Goal: Information Seeking & Learning: Learn about a topic

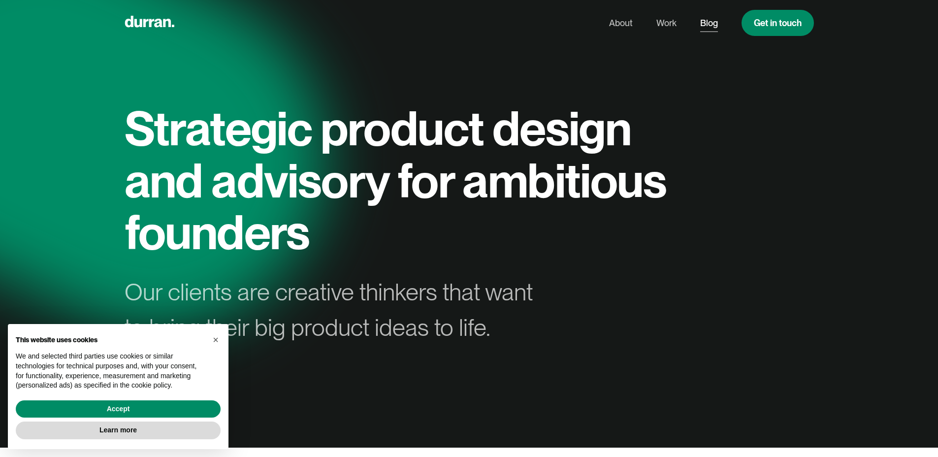
click at [702, 24] on link "Blog" at bounding box center [709, 23] width 18 height 19
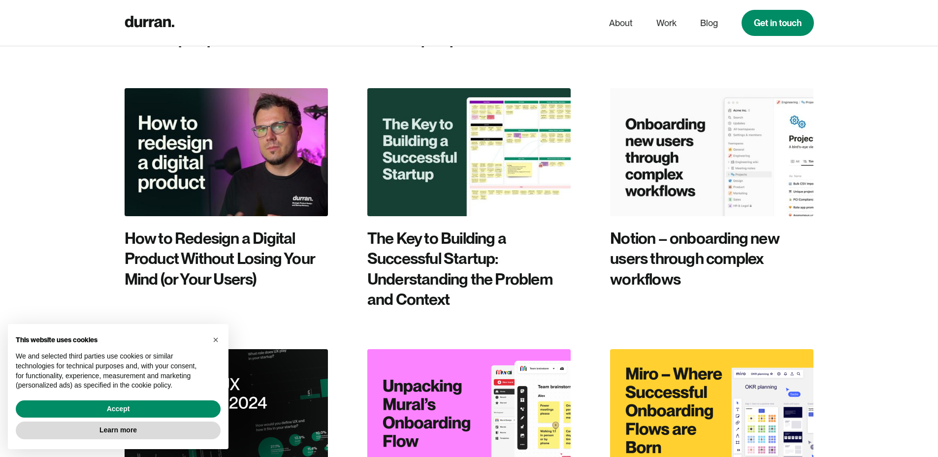
scroll to position [1603, 0]
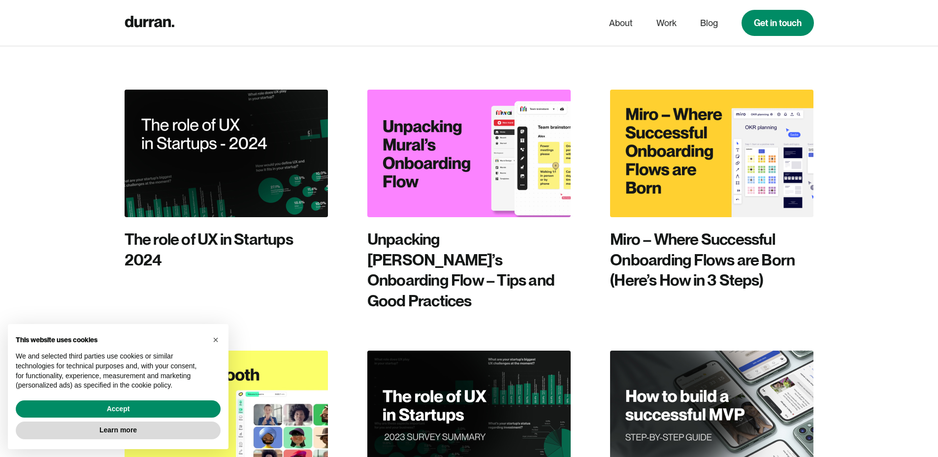
click at [241, 117] on img at bounding box center [226, 153] width 203 height 127
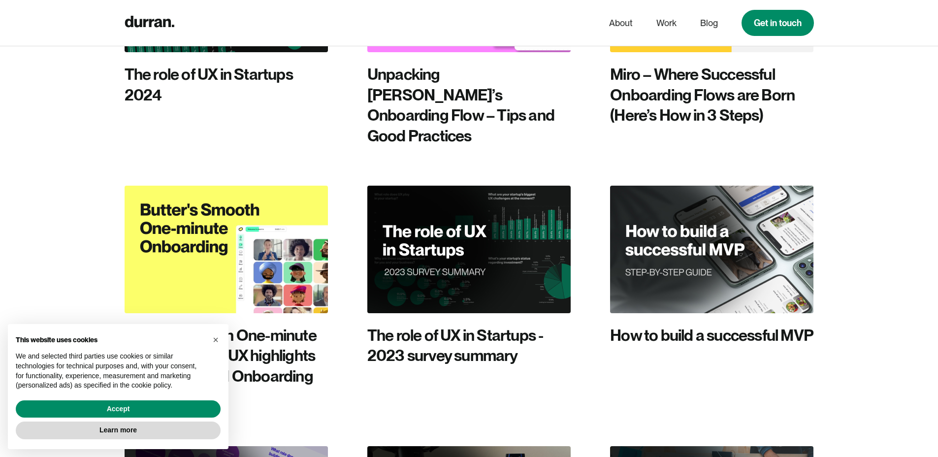
scroll to position [1818, 0]
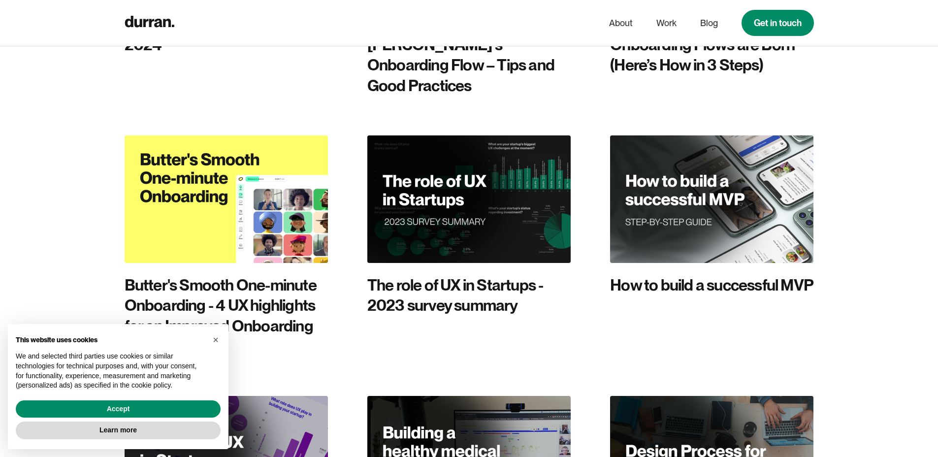
click at [511, 135] on img at bounding box center [468, 198] width 203 height 127
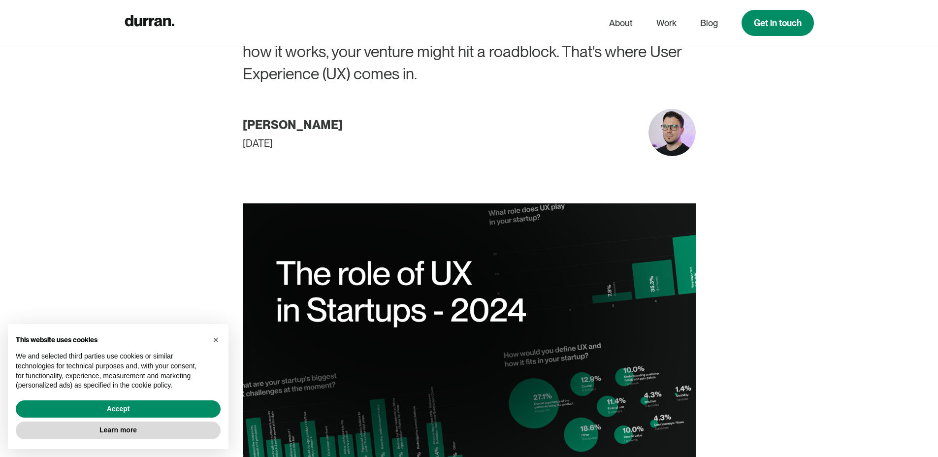
scroll to position [559, 0]
